Goal: Information Seeking & Learning: Find specific fact

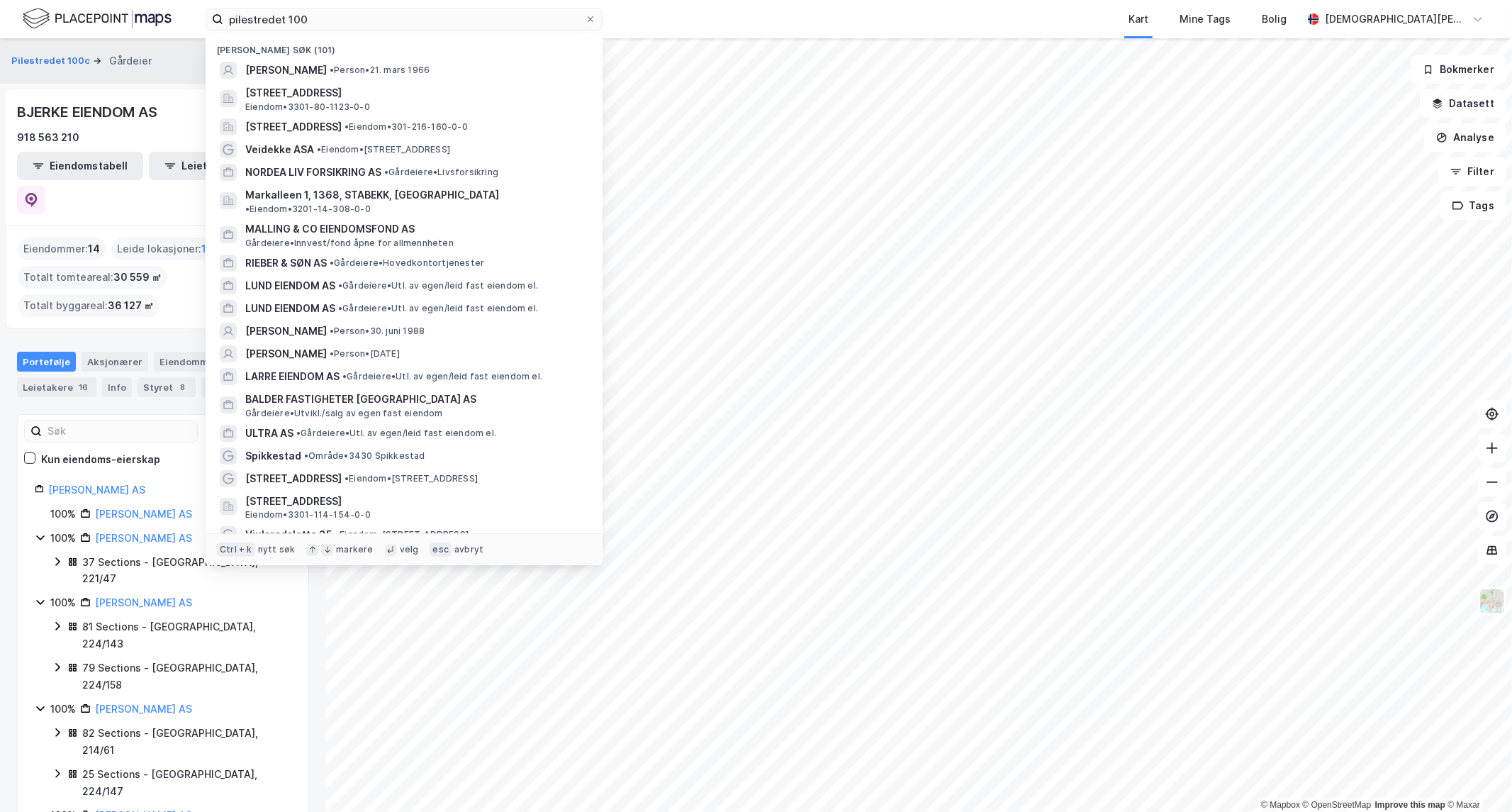
click at [428, 16] on input "pilestredet 100" at bounding box center [404, 19] width 361 height 21
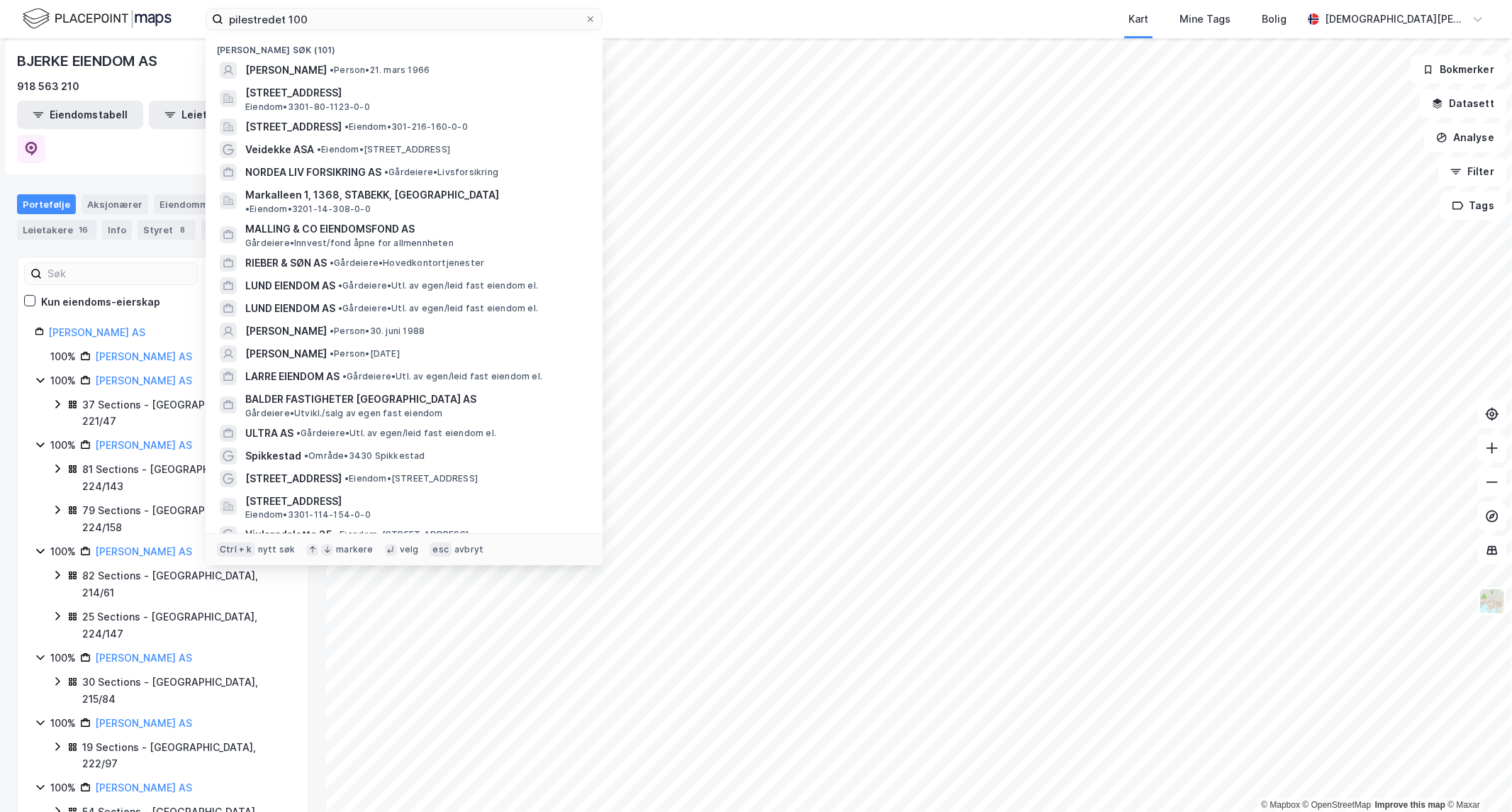
click at [428, 16] on input "pilestredet 100" at bounding box center [404, 19] width 361 height 21
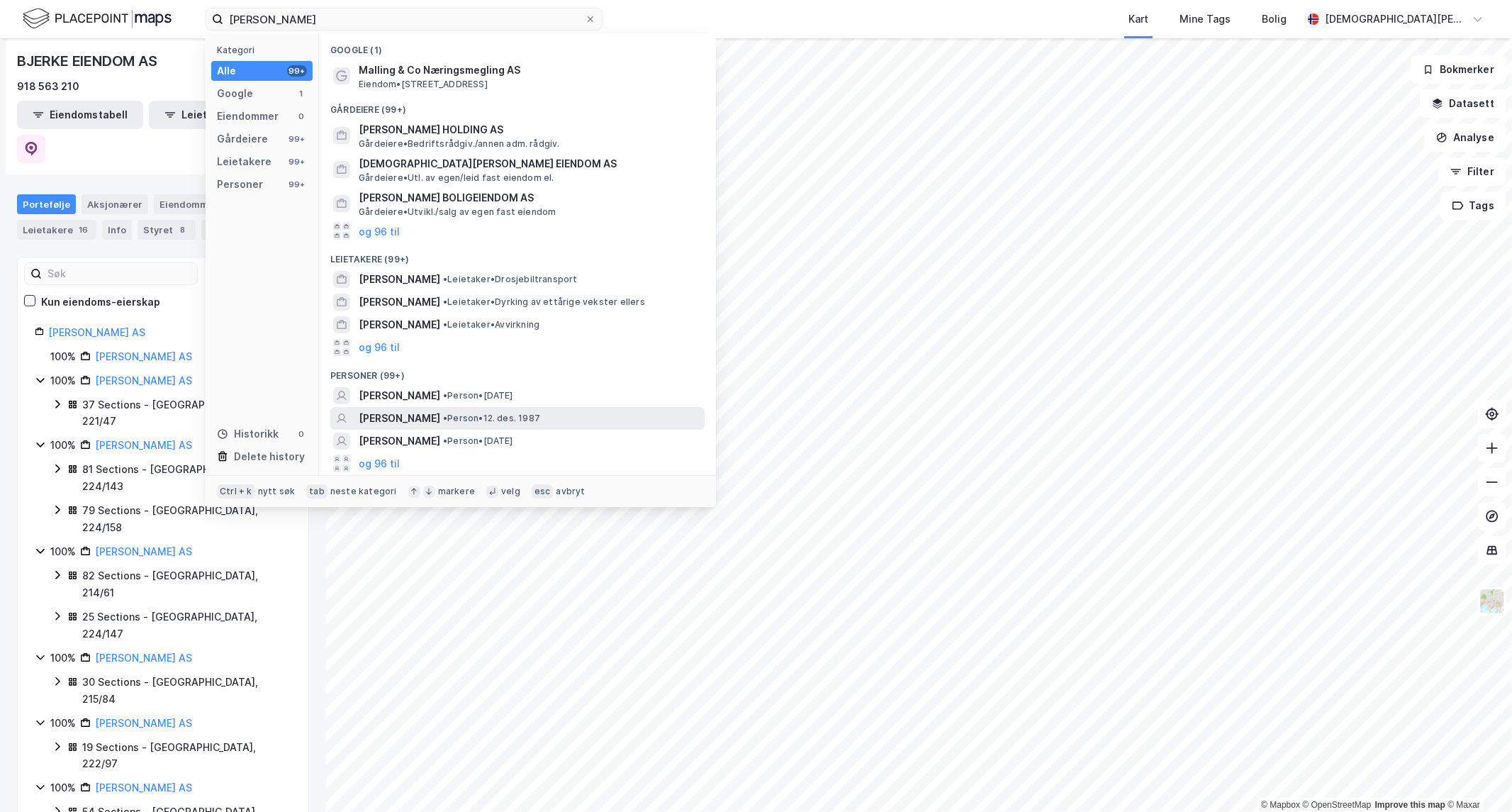
type input "[PERSON_NAME]"
click at [541, 416] on span "• Person • [DATE]" at bounding box center [491, 419] width 97 height 11
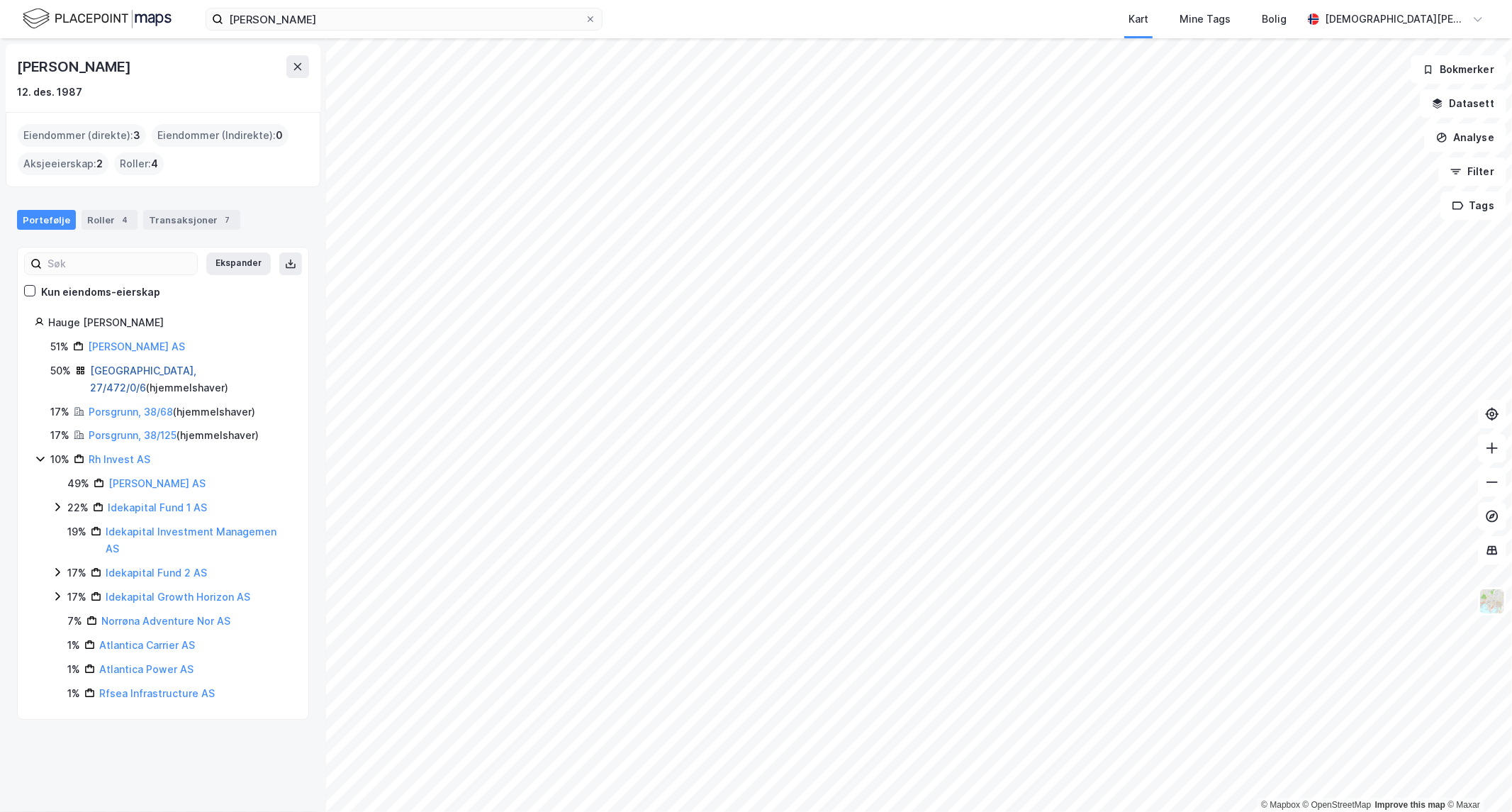
click at [146, 371] on link "[GEOGRAPHIC_DATA], 27/472/0/6" at bounding box center [143, 379] width 106 height 29
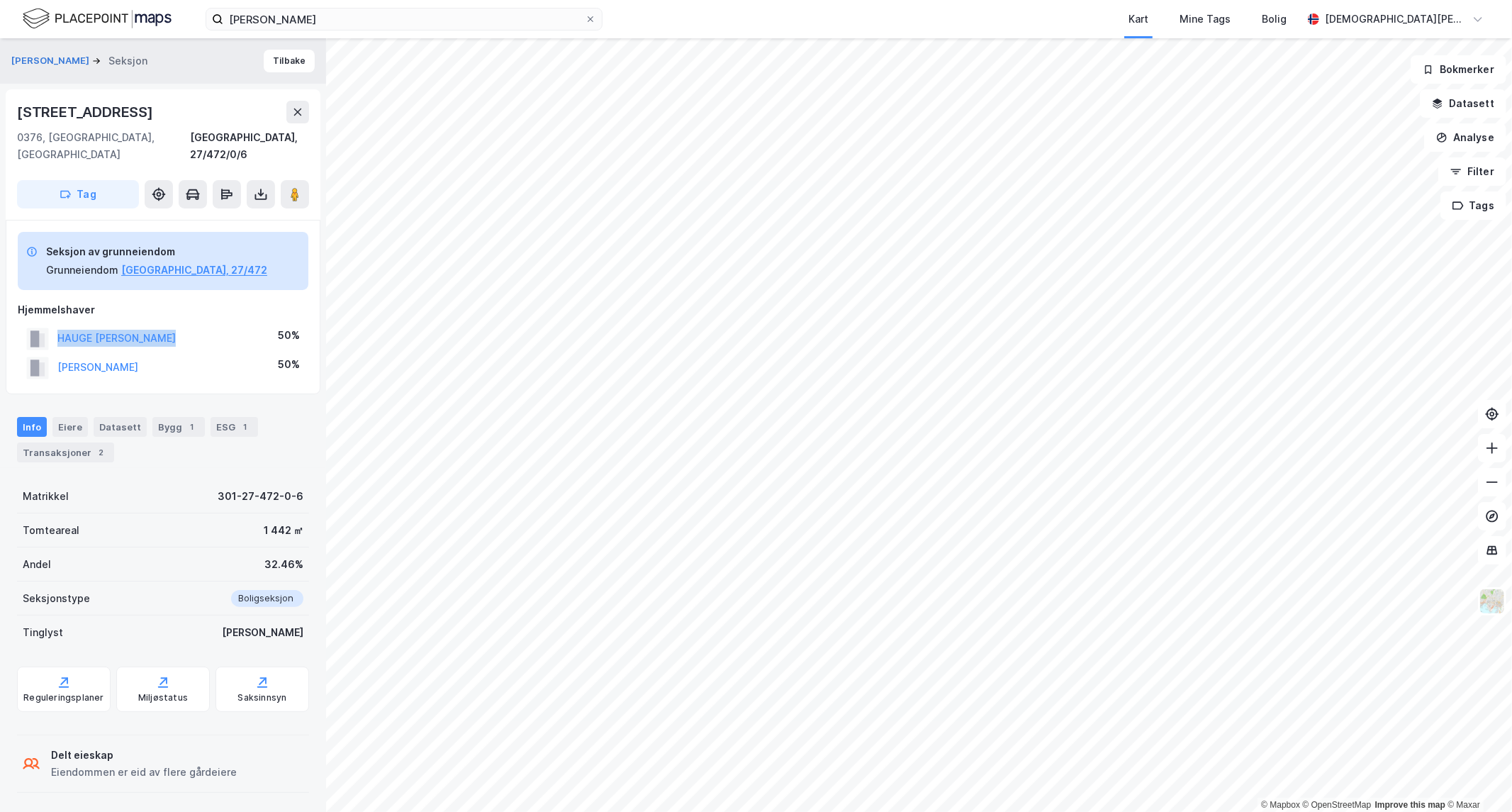
drag, startPoint x: 156, startPoint y: 320, endPoint x: 54, endPoint y: 326, distance: 102.2
click at [54, 326] on div "HAUGE [PERSON_NAME] 50%" at bounding box center [163, 338] width 291 height 29
copy button "HAUGE [PERSON_NAME]"
click at [0, 0] on button "HAUGE [PERSON_NAME]" at bounding box center [0, 0] width 0 height 0
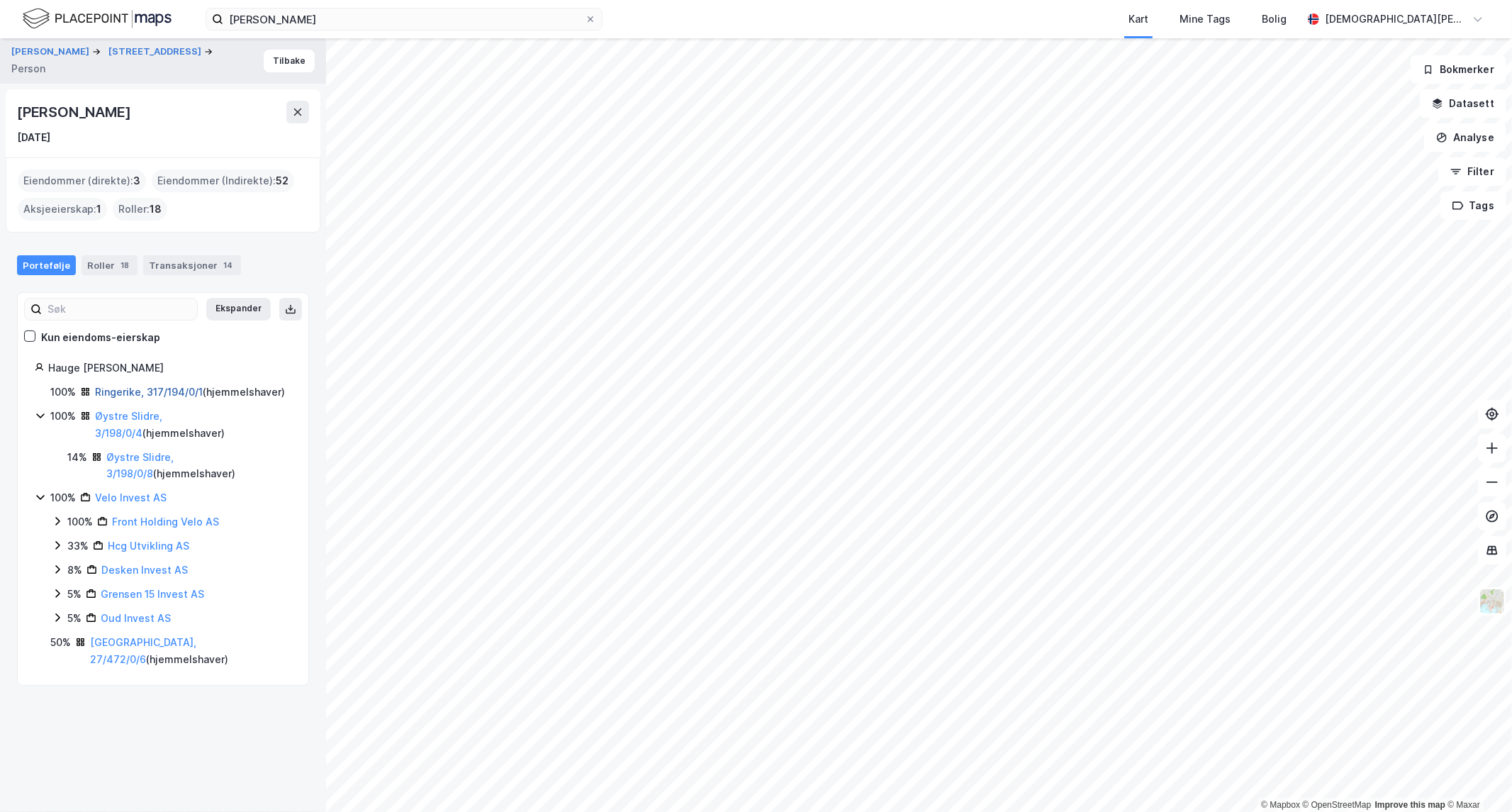
click at [143, 395] on link "Ringerike, 317/194/0/1" at bounding box center [149, 392] width 108 height 12
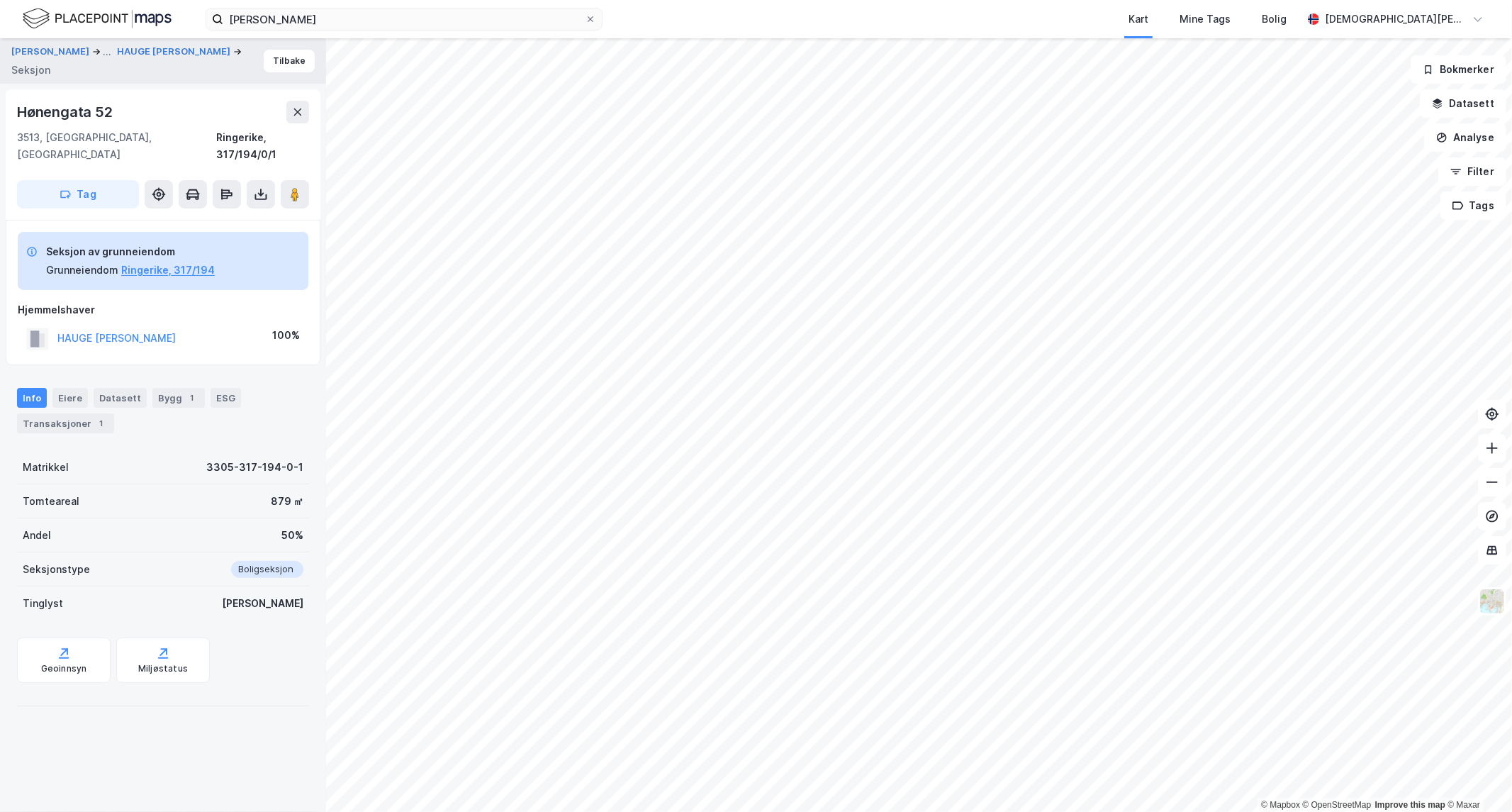
click at [134, 327] on div "HAUGE [PERSON_NAME]" at bounding box center [101, 338] width 150 height 24
click at [0, 0] on button "HAUGE [PERSON_NAME]" at bounding box center [0, 0] width 0 height 0
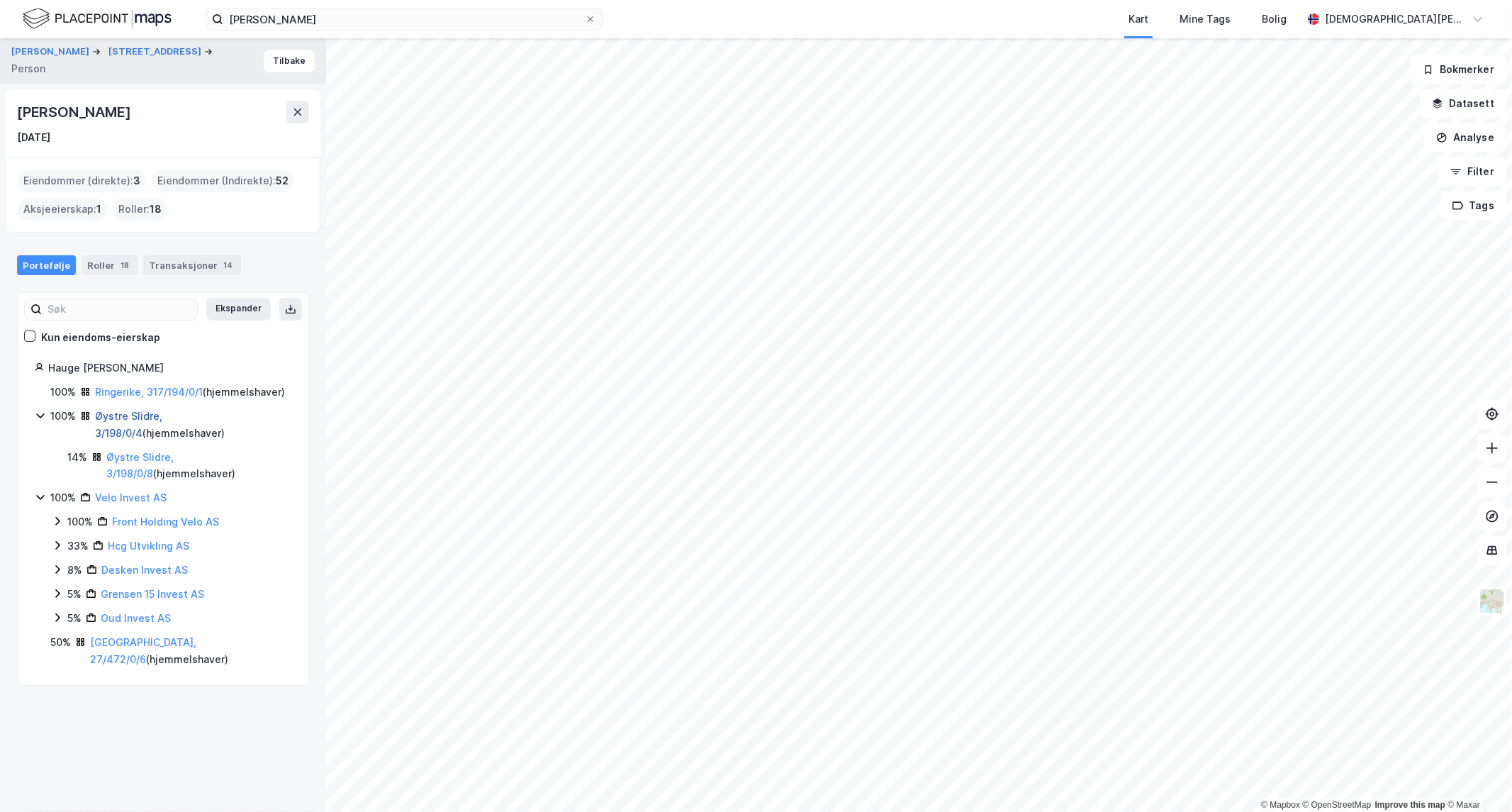
click at [154, 433] on link "Øystre Slidre, 3/198/0/4" at bounding box center [129, 424] width 67 height 29
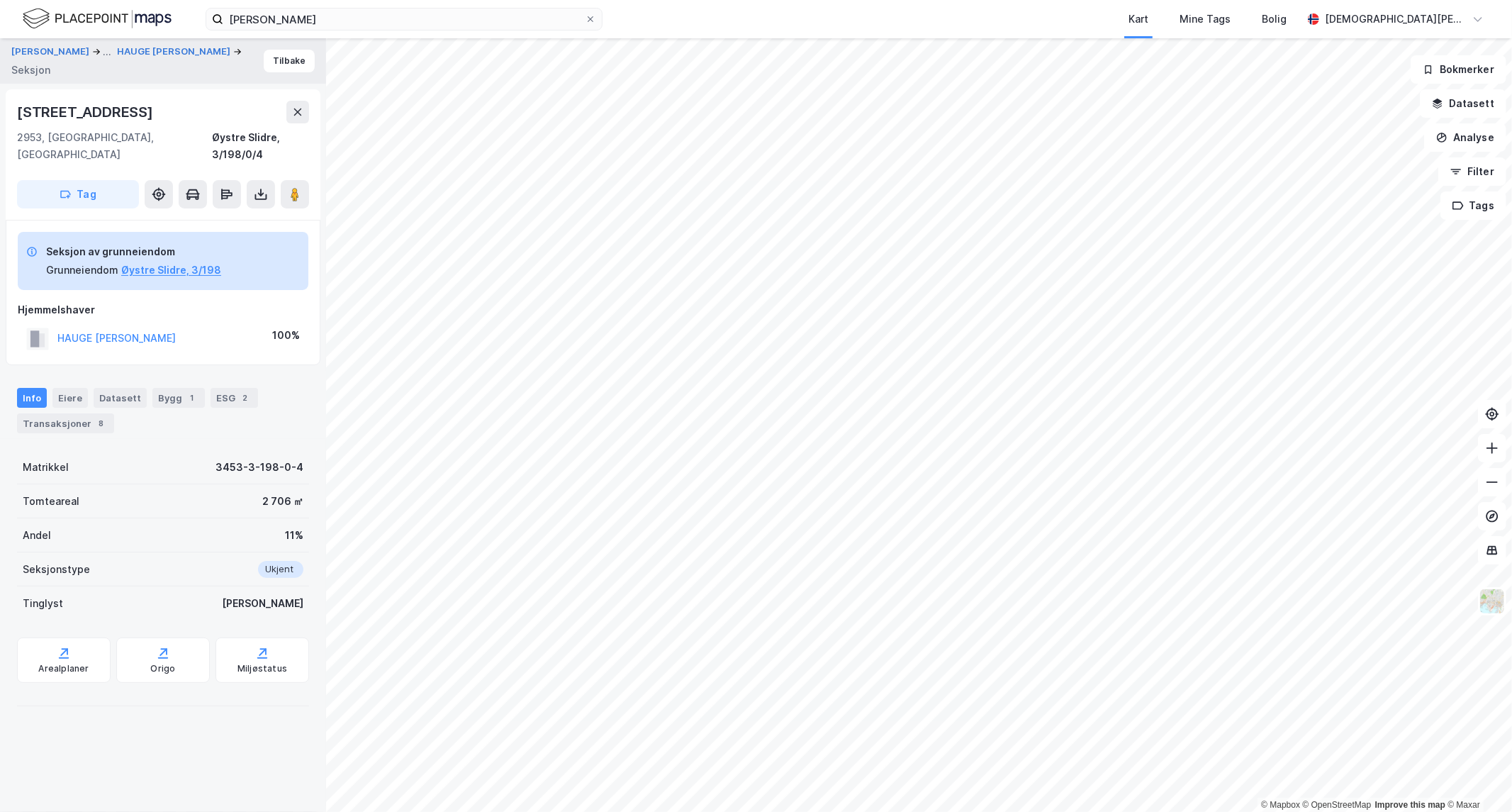
click at [278, 72] on div "[PERSON_NAME] ... HAUGE [PERSON_NAME] Seksjon [GEOGRAPHIC_DATA]" at bounding box center [163, 61] width 326 height 45
click at [278, 66] on button "Tilbake" at bounding box center [289, 61] width 51 height 23
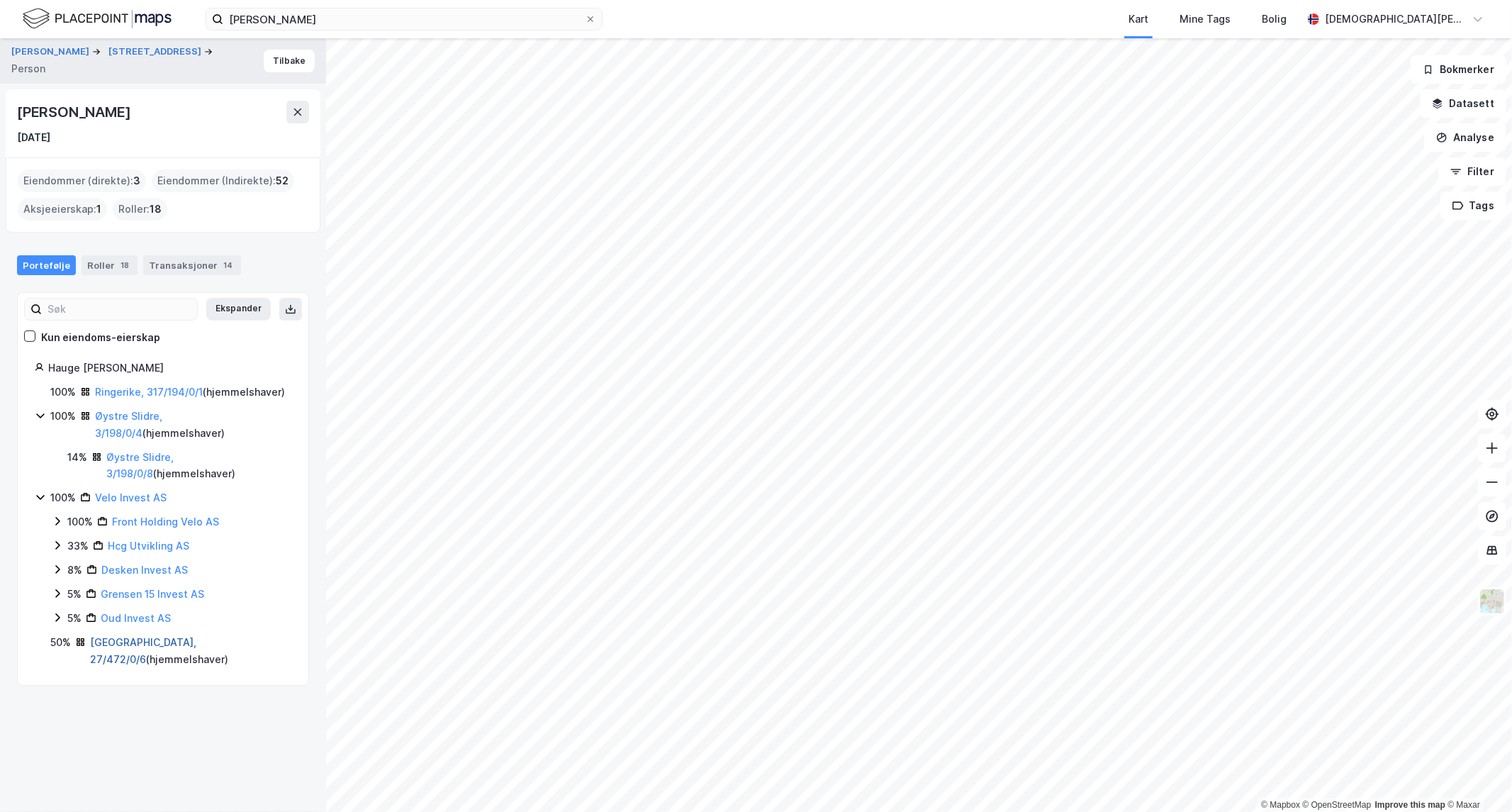
click at [133, 665] on link "[GEOGRAPHIC_DATA], 27/472/0/6" at bounding box center [143, 651] width 106 height 29
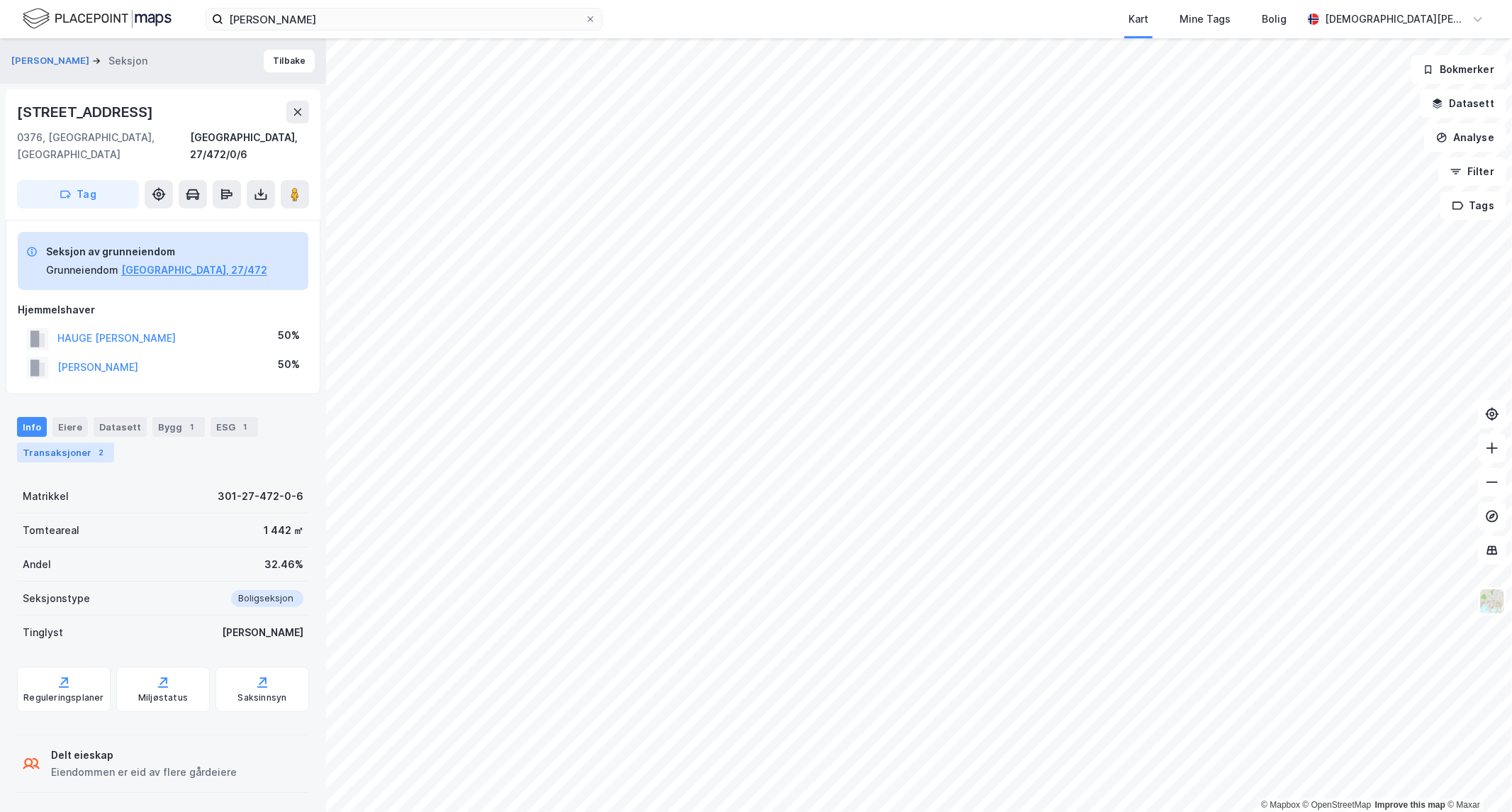
click at [84, 442] on div "Transaksjoner 2" at bounding box center [66, 452] width 97 height 20
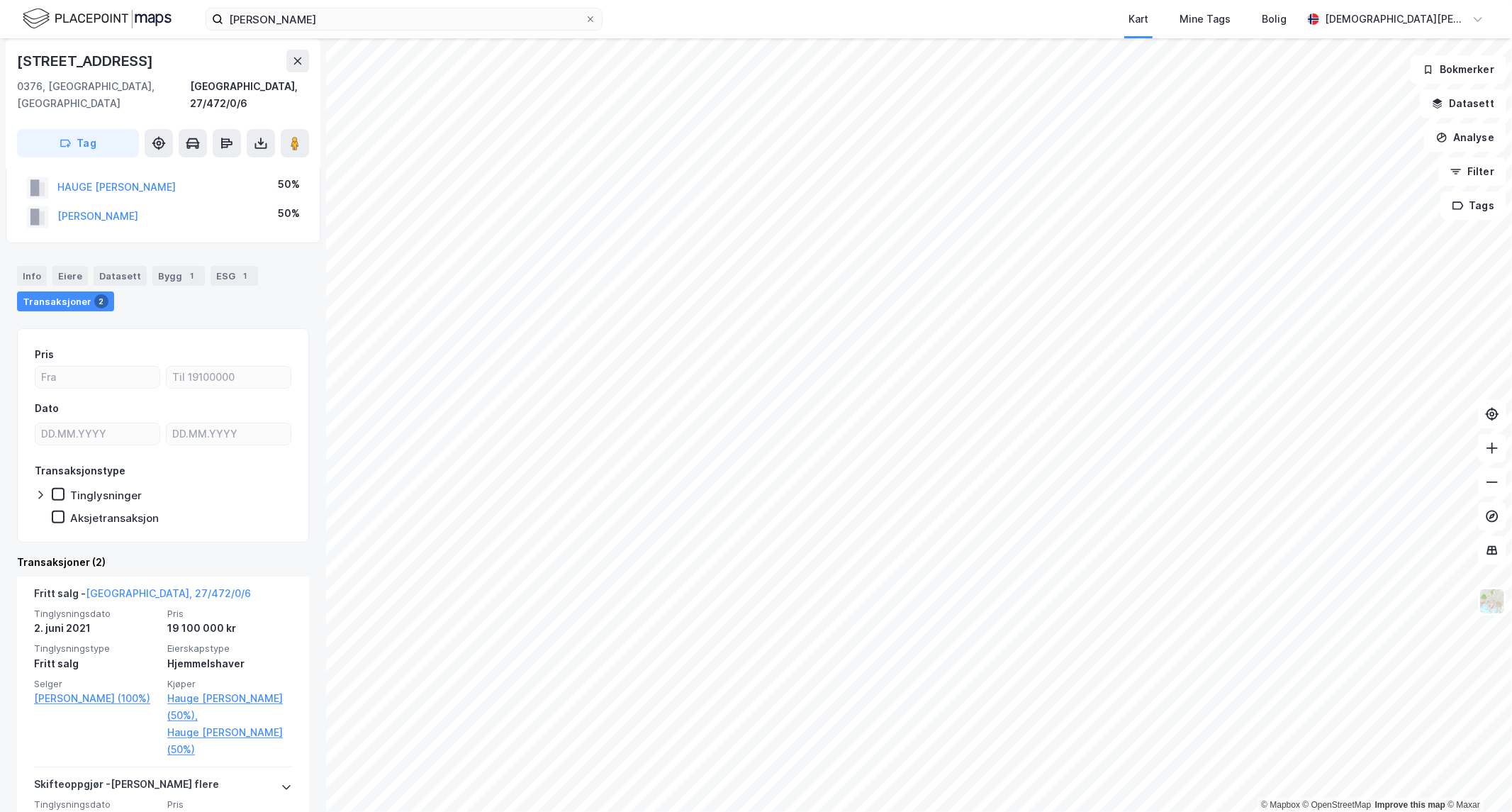
scroll to position [157, 0]
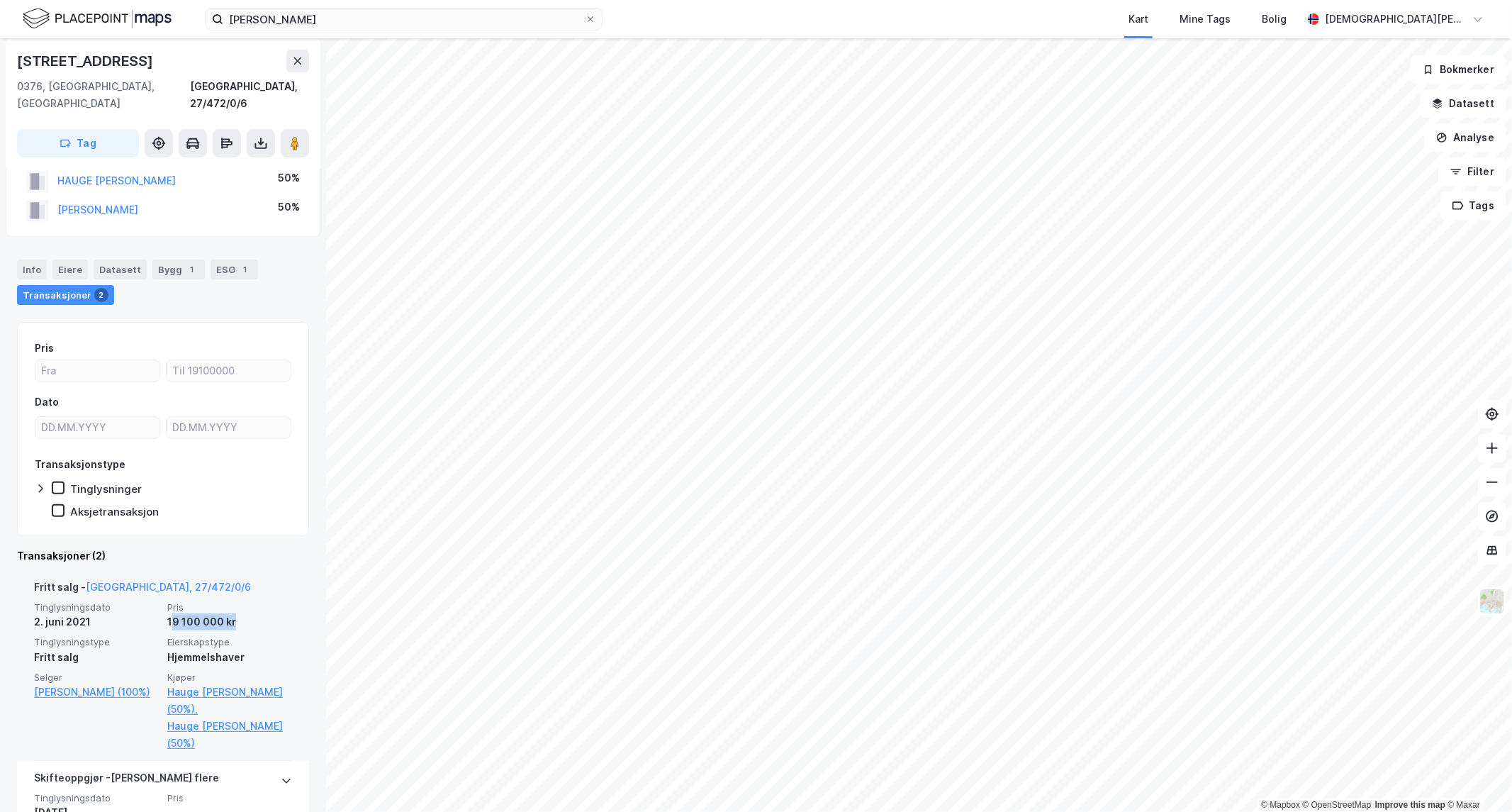
drag, startPoint x: 164, startPoint y: 606, endPoint x: 238, endPoint y: 599, distance: 74.3
click at [238, 614] on div "19 100 000 kr" at bounding box center [229, 622] width 124 height 17
click at [227, 615] on div "Tinglysningsdato [DATE] Pris 19 100 000 kr Tinglysningstype Fritt salg Eierskap…" at bounding box center [163, 677] width 258 height 151
drag, startPoint x: 220, startPoint y: 604, endPoint x: 152, endPoint y: 606, distance: 68.0
click at [152, 606] on div "Tinglysningsdato [DATE] Pris 19 100 000 kr Tinglysningstype Fritt salg Eierskap…" at bounding box center [163, 677] width 258 height 151
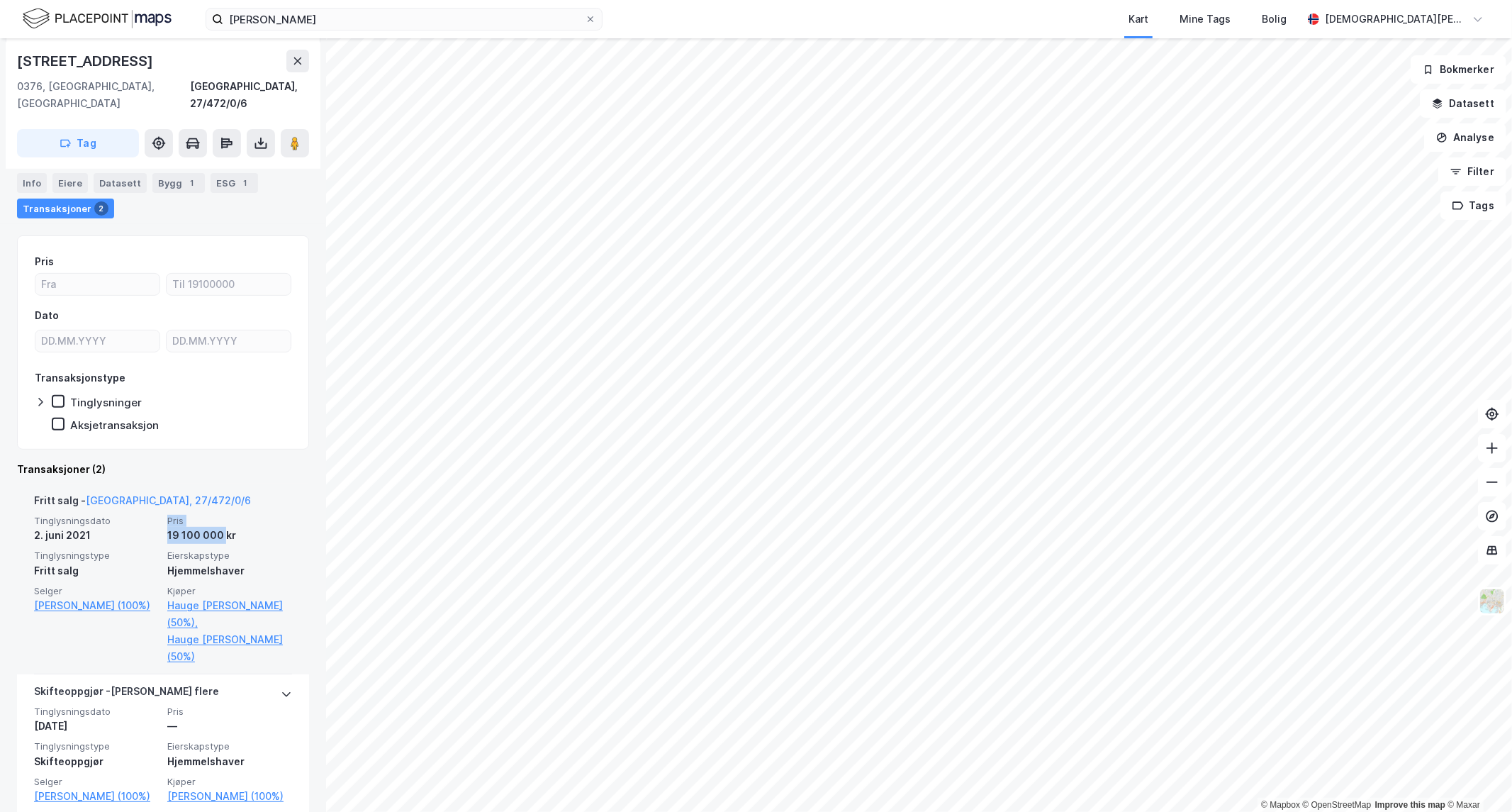
scroll to position [166, 0]
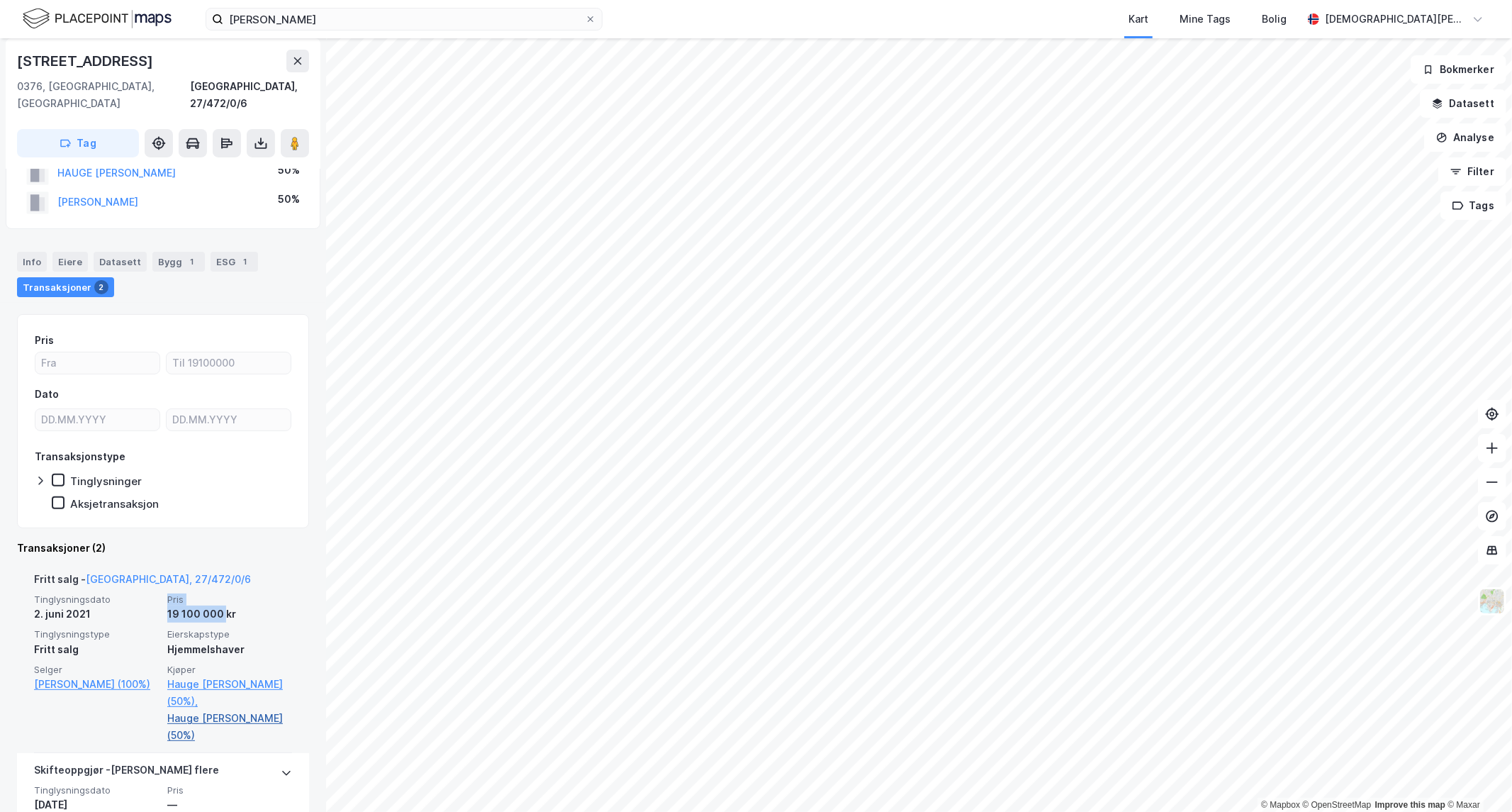
click at [214, 710] on link "Hauge [PERSON_NAME] (50%)" at bounding box center [229, 728] width 124 height 34
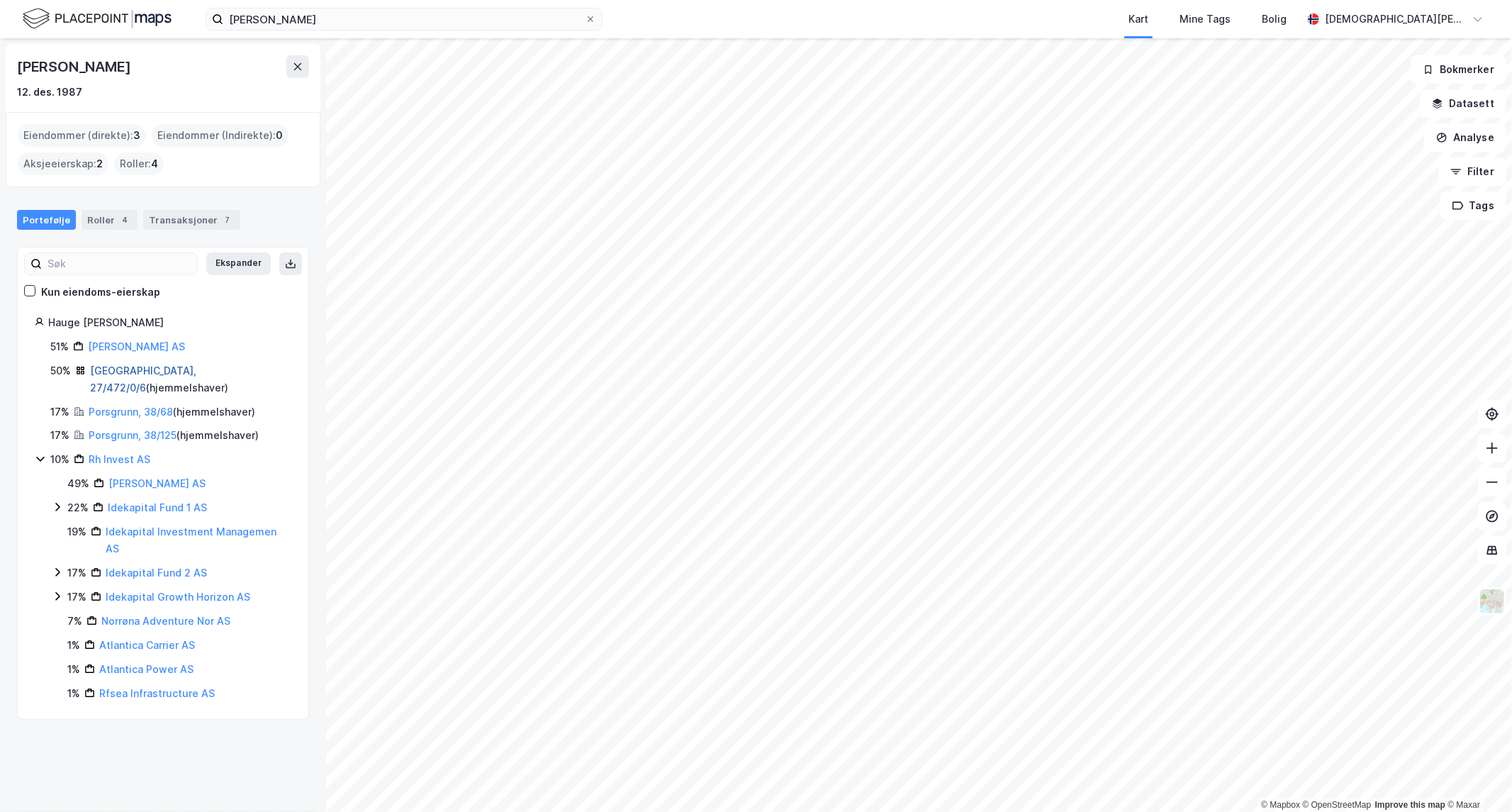
click at [134, 372] on link "[GEOGRAPHIC_DATA], 27/472/0/6" at bounding box center [143, 379] width 106 height 29
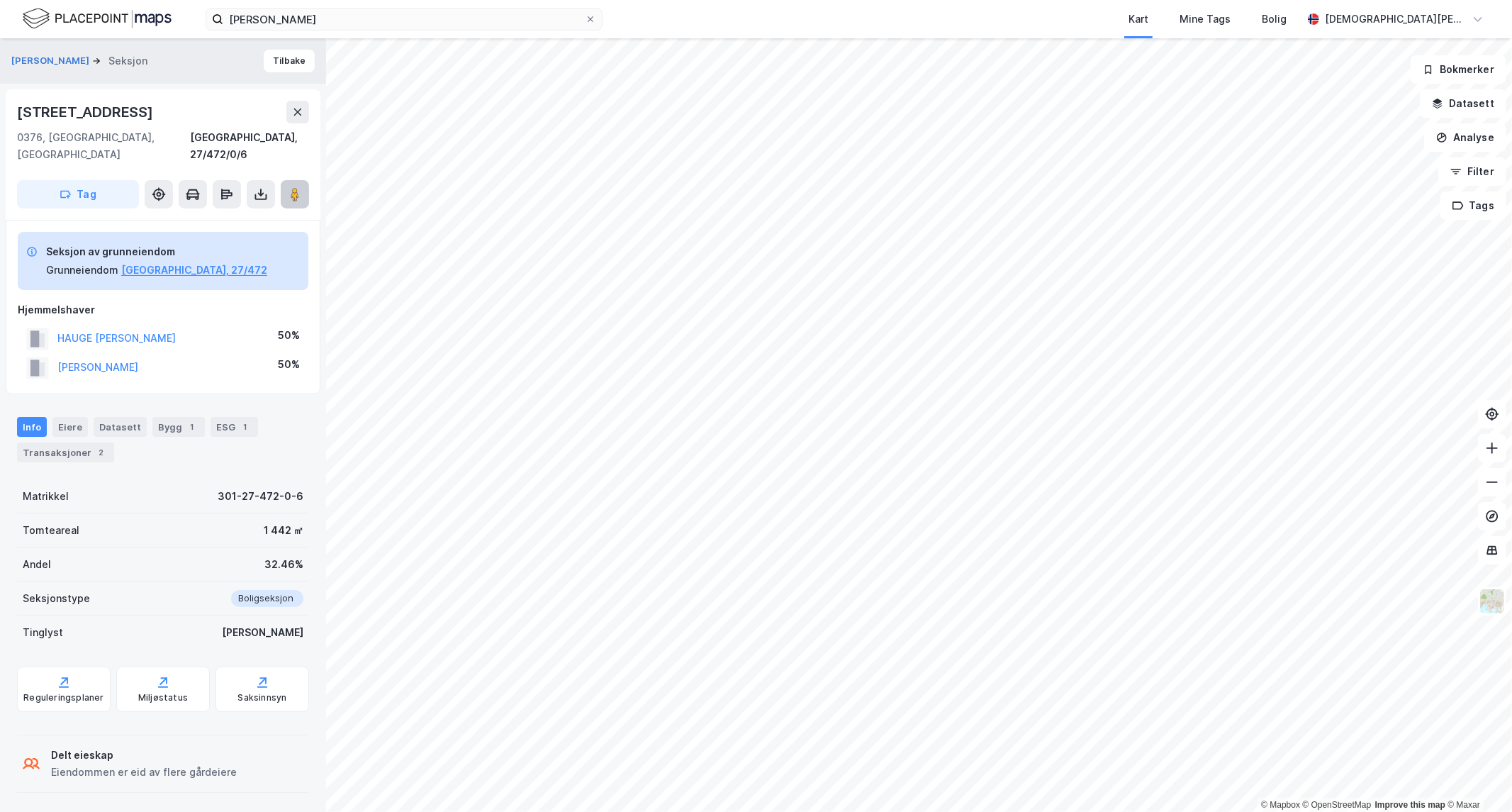
click at [286, 188] on button at bounding box center [295, 194] width 29 height 29
click at [1512, 490] on html "[PERSON_NAME] Kart Mine Tags Bolig [PERSON_NAME] © Mapbox © OpenStreetMap Impro…" at bounding box center [756, 406] width 1512 height 812
drag, startPoint x: 150, startPoint y: 108, endPoint x: 0, endPoint y: 108, distance: 150.0
click at [0, 108] on div "HAUGE [PERSON_NAME] Seksjon Tilbake Slyngveien 20b [GEOGRAPHIC_DATA], 27/472/0/…" at bounding box center [163, 425] width 326 height 773
copy div "[STREET_ADDRESS]"
